Goal: Information Seeking & Learning: Check status

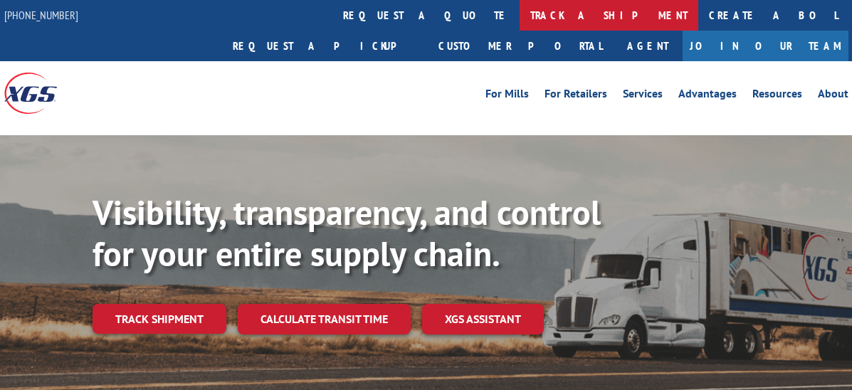
click at [520, 16] on link "track a shipment" at bounding box center [609, 15] width 179 height 31
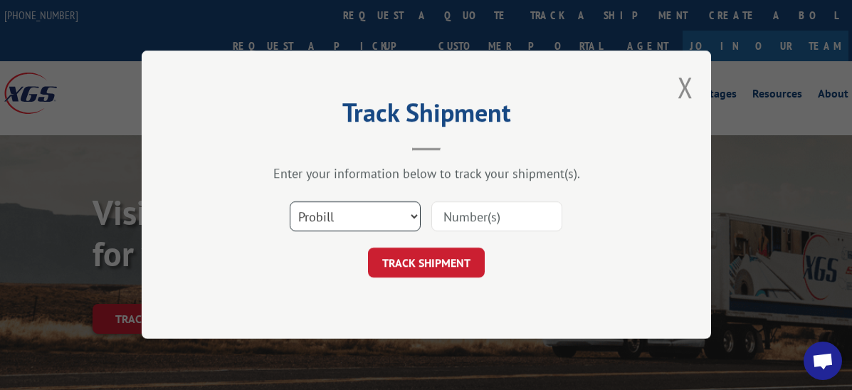
click at [413, 221] on select "Select category... Probill BOL PO" at bounding box center [355, 217] width 131 height 30
select select "bol"
click at [290, 202] on select "Select category... Probill BOL PO" at bounding box center [355, 217] width 131 height 30
click at [474, 216] on input at bounding box center [497, 217] width 131 height 30
paste input "15963452"
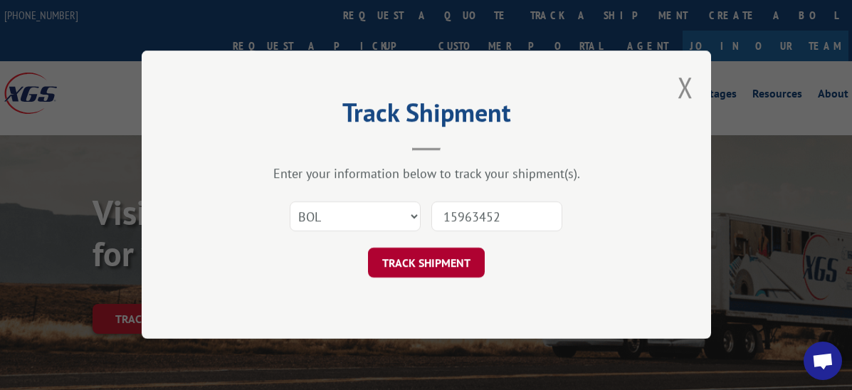
type input "15963452"
click at [465, 275] on button "TRACK SHIPMENT" at bounding box center [426, 264] width 117 height 30
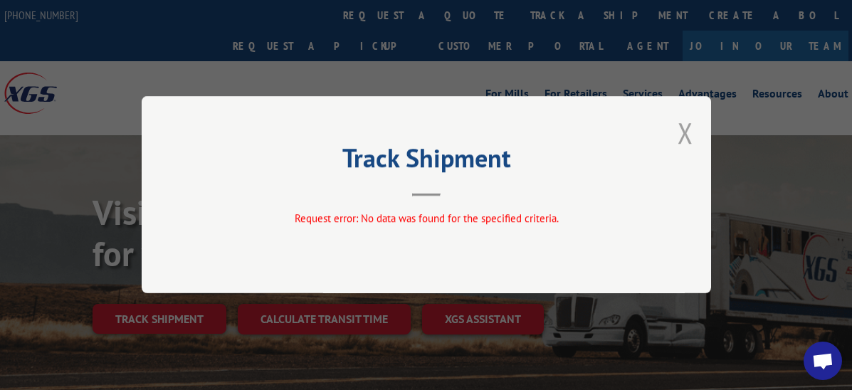
click at [690, 130] on button "Close modal" at bounding box center [686, 133] width 16 height 38
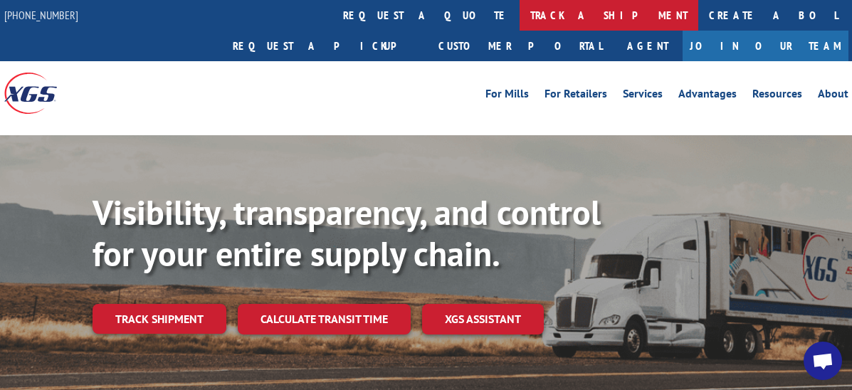
click at [520, 19] on link "track a shipment" at bounding box center [609, 15] width 179 height 31
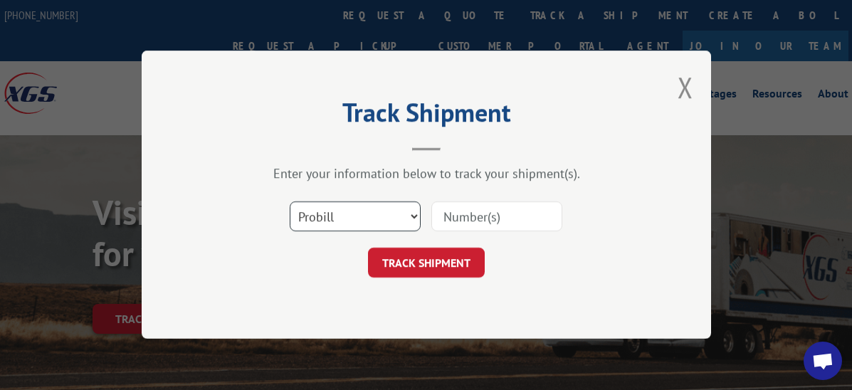
click at [362, 223] on select "Select category... Probill BOL PO" at bounding box center [355, 217] width 131 height 30
click at [290, 202] on select "Select category... Probill BOL PO" at bounding box center [355, 217] width 131 height 30
click at [488, 228] on input at bounding box center [497, 217] width 131 height 30
paste input "15963452"
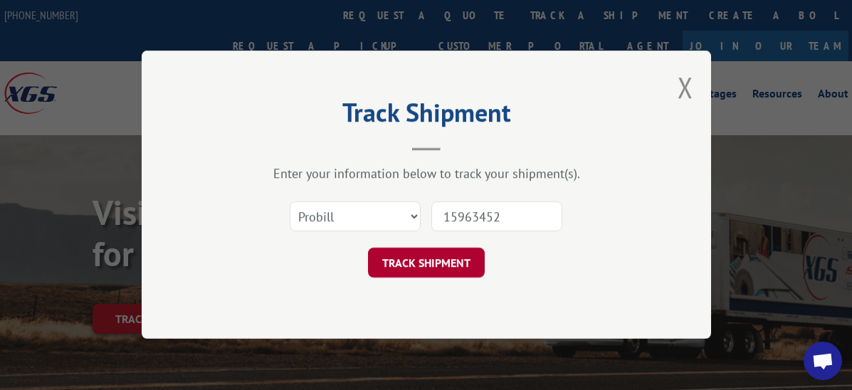
type input "15963452"
click at [455, 260] on button "TRACK SHIPMENT" at bounding box center [426, 264] width 117 height 30
